Goal: Find specific page/section

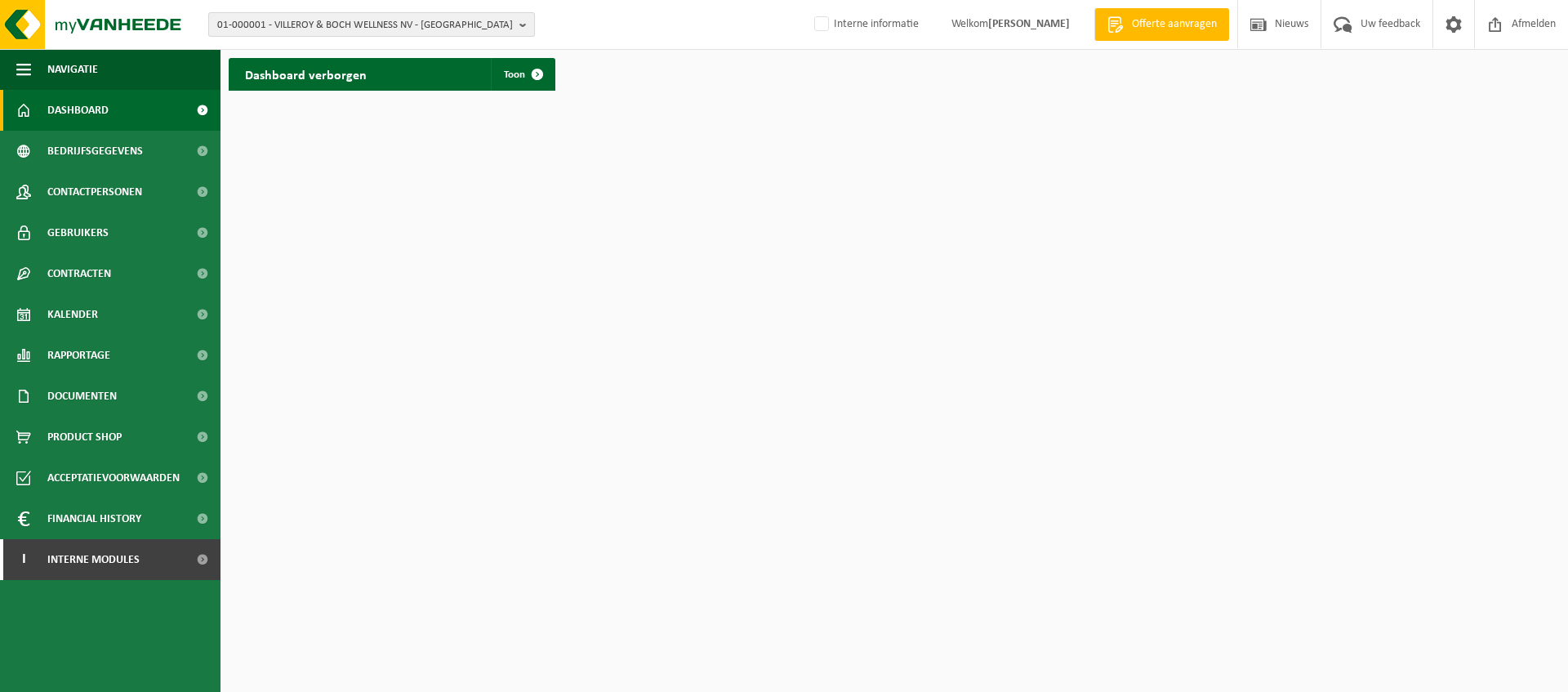
click at [298, 27] on span "01-000001 - VILLEROY & BOCH WELLNESS NV - ROESELARE" at bounding box center [364, 26] width 295 height 25
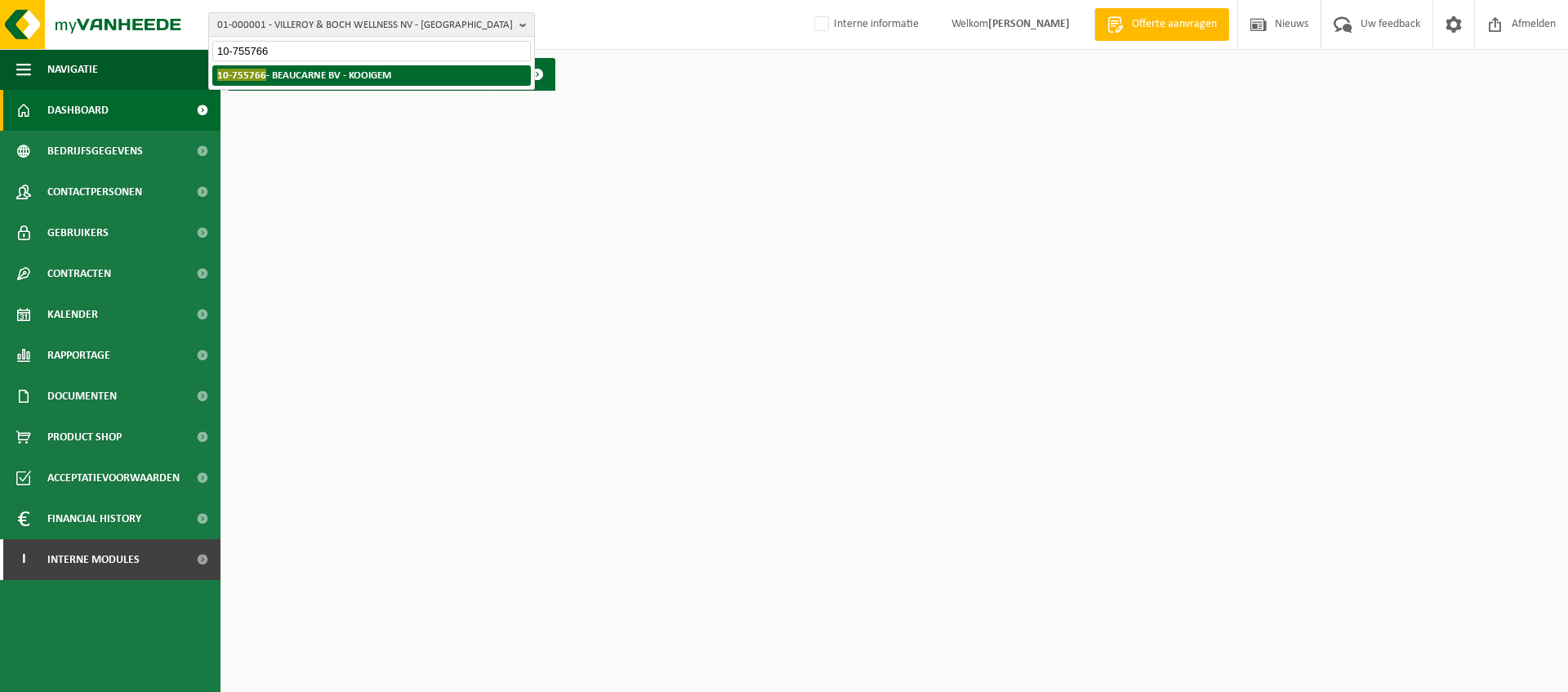
type input "10-755766"
click at [318, 72] on strong "10-755766 - BEAUCARNE BV - KOOIGEM" at bounding box center [304, 75] width 174 height 12
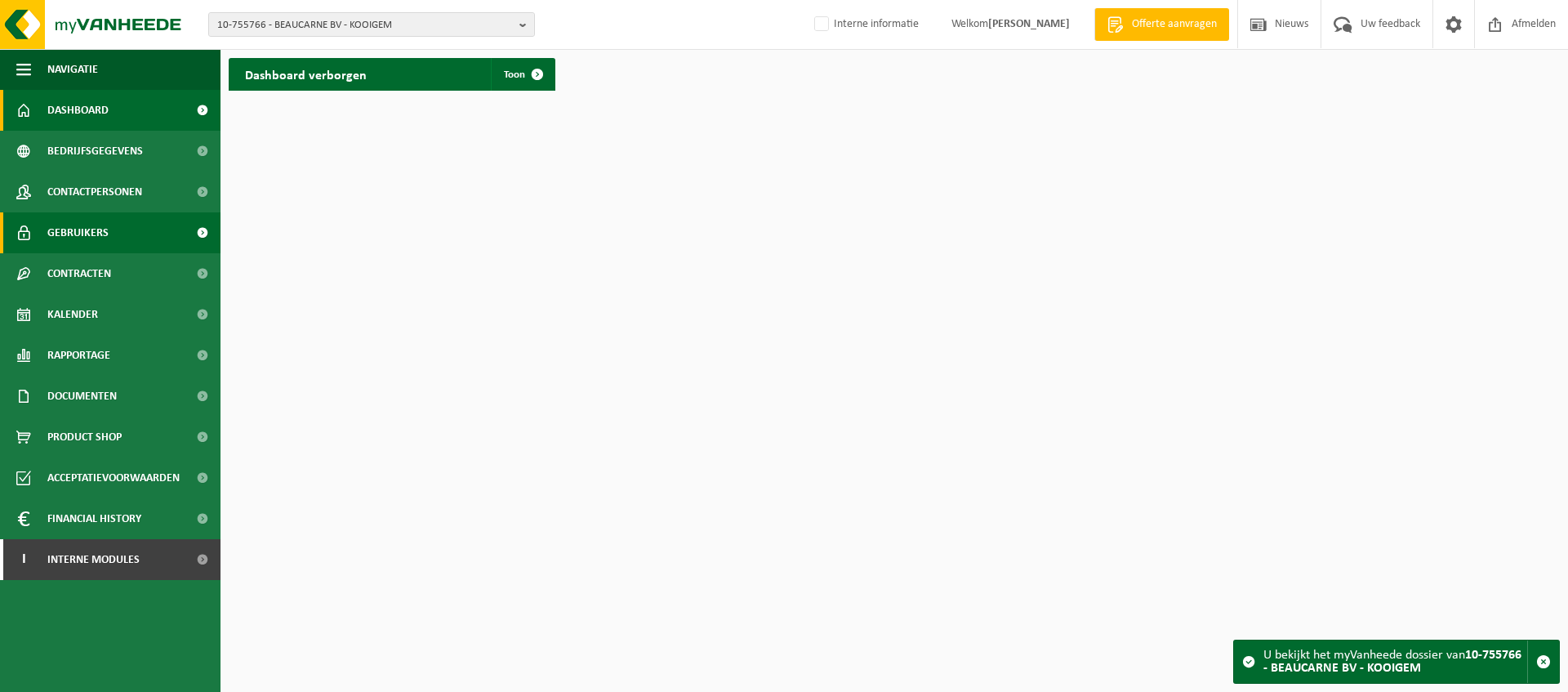
click at [93, 224] on span "Gebruikers" at bounding box center [78, 232] width 61 height 41
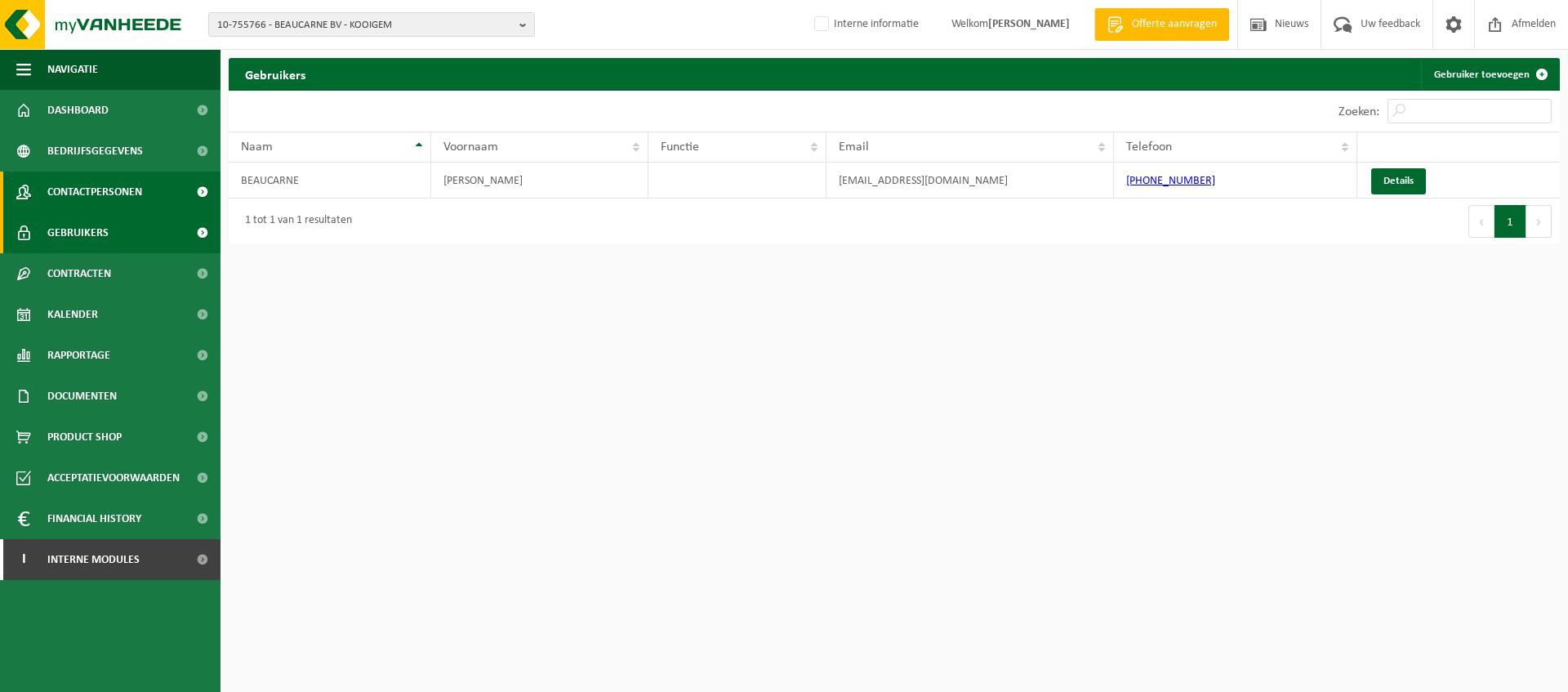
click at [93, 188] on span "Contactpersonen" at bounding box center [95, 191] width 95 height 41
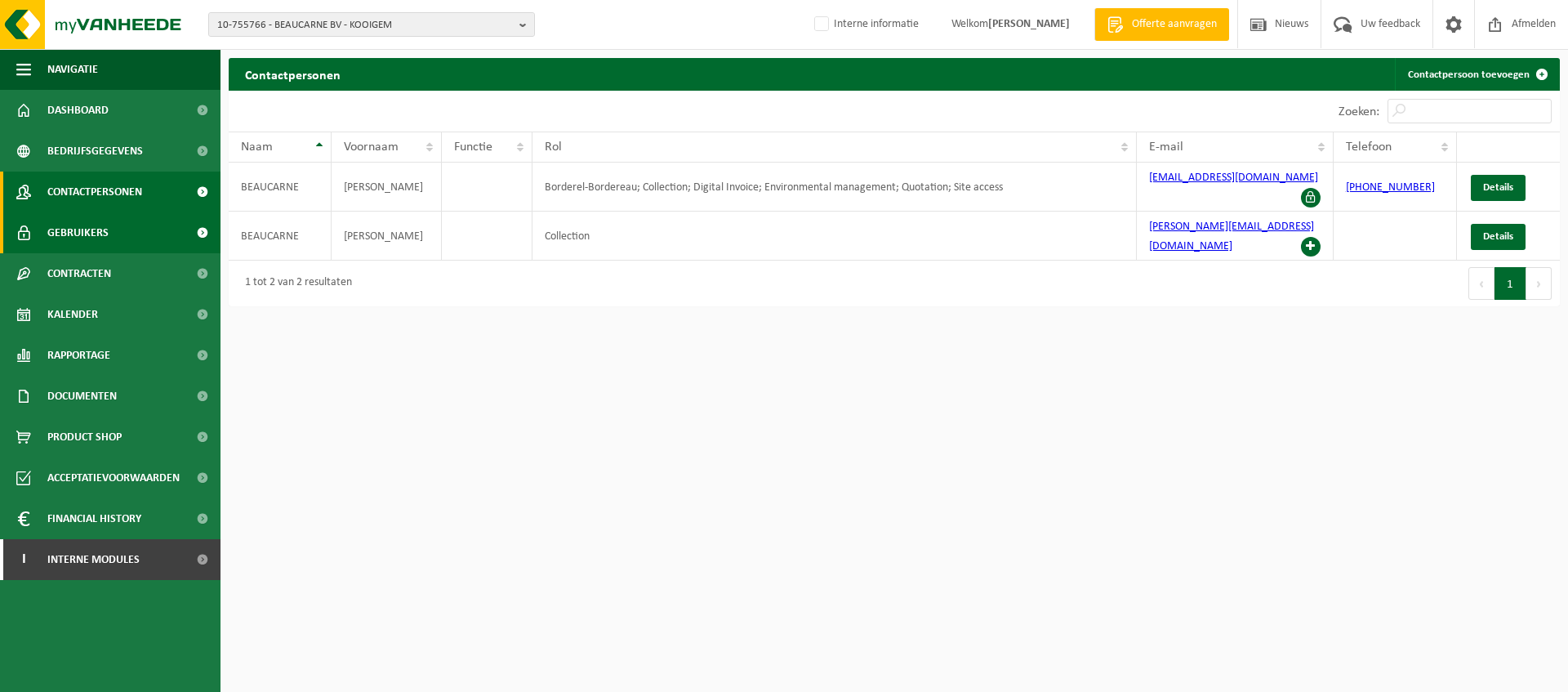
click at [90, 232] on span "Gebruikers" at bounding box center [78, 232] width 61 height 41
